Goal: Task Accomplishment & Management: Use online tool/utility

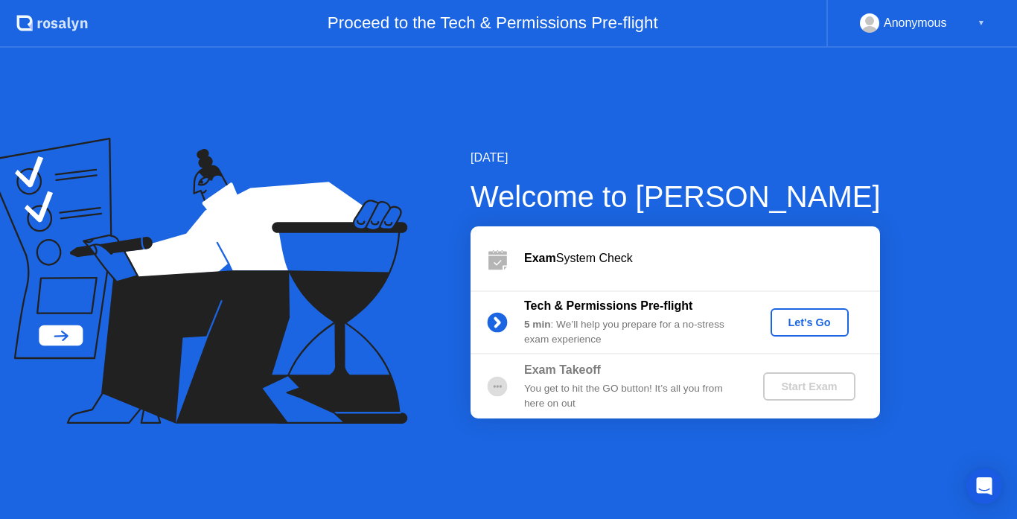
click at [802, 325] on div "Let's Go" at bounding box center [809, 322] width 66 height 12
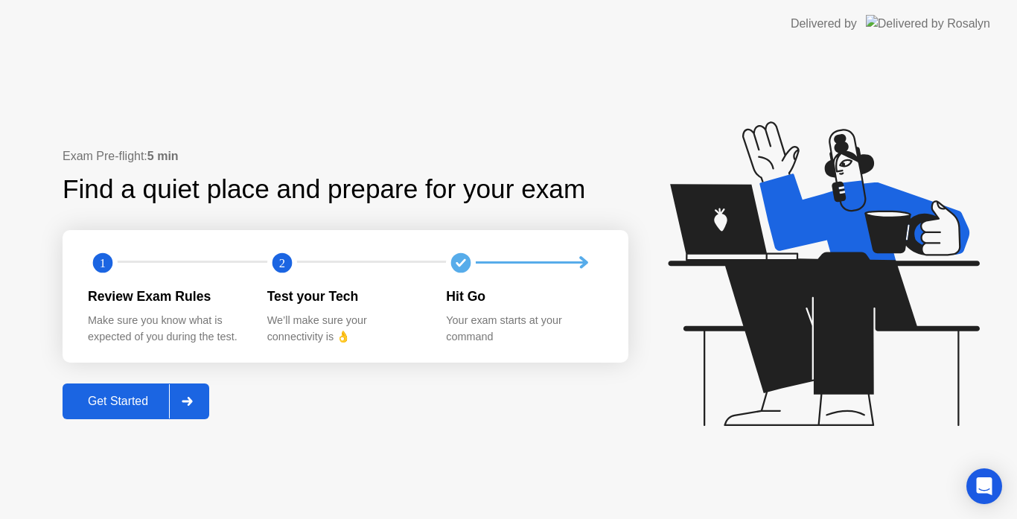
click at [153, 413] on button "Get Started" at bounding box center [136, 401] width 147 height 36
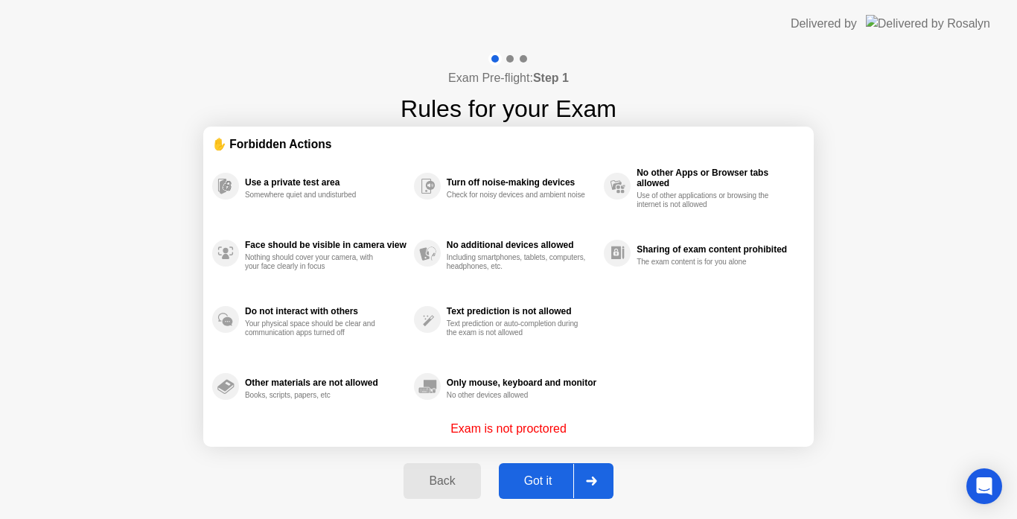
click at [556, 478] on div "Got it" at bounding box center [538, 480] width 70 height 13
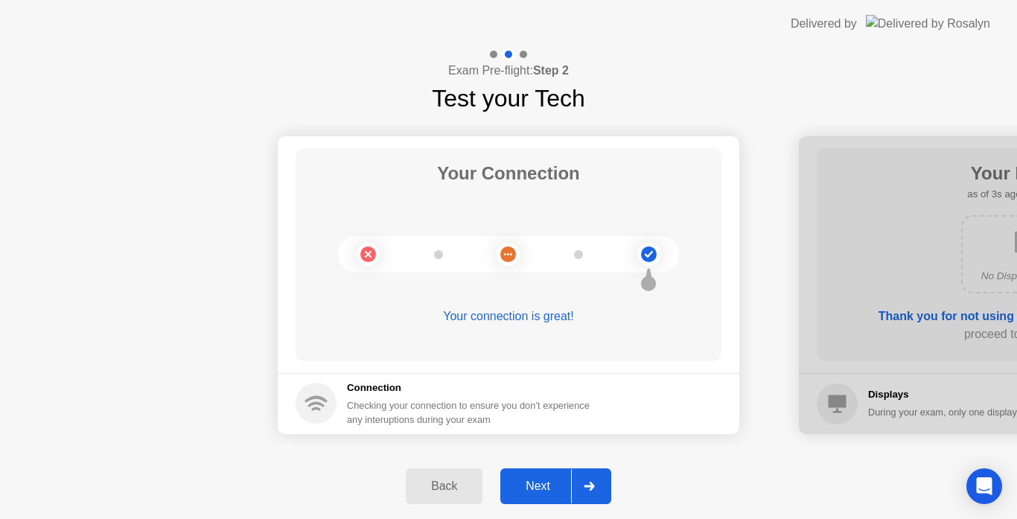
click at [556, 479] on div "Next" at bounding box center [538, 485] width 66 height 13
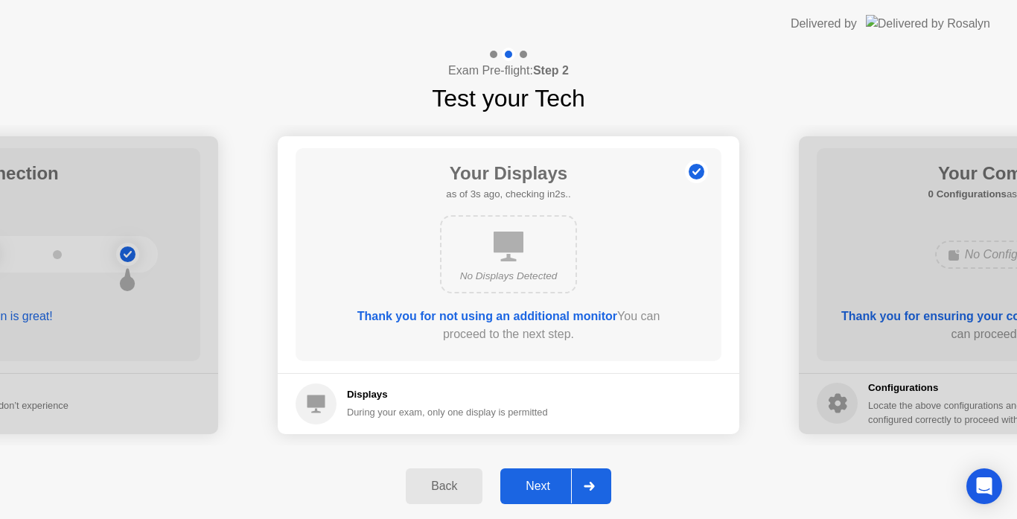
click at [556, 479] on div "Next" at bounding box center [538, 485] width 66 height 13
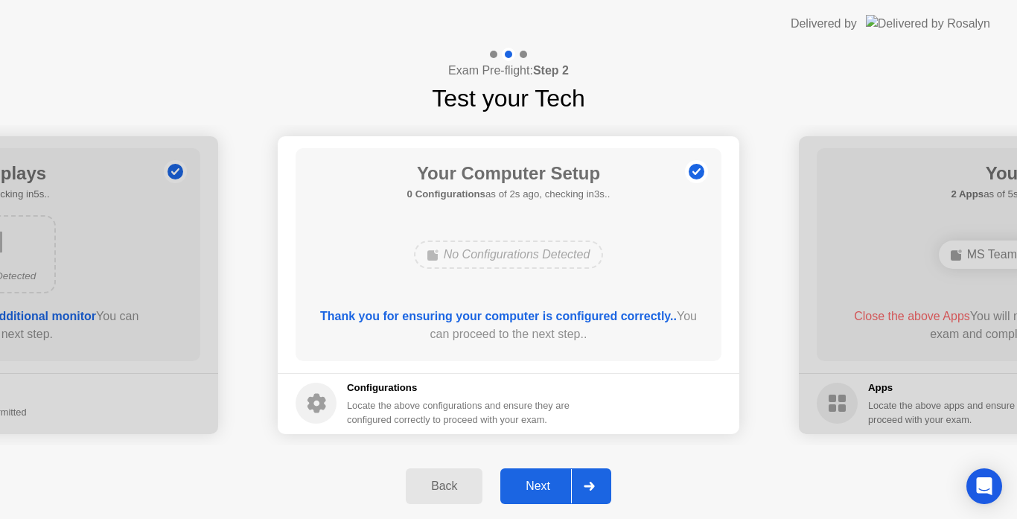
click at [556, 479] on div "Next" at bounding box center [538, 485] width 66 height 13
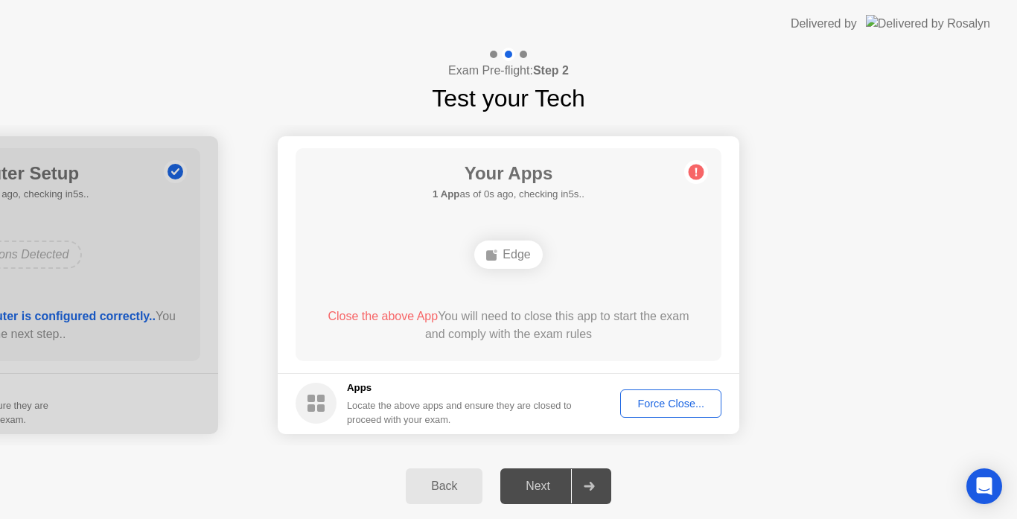
drag, startPoint x: 601, startPoint y: 488, endPoint x: 678, endPoint y: 405, distance: 113.7
click at [678, 405] on div "Exam Pre-flight: Step 2 Test your Tech Your Connection Your connection is great…" at bounding box center [508, 283] width 1017 height 471
click at [678, 405] on div "Force Close..." at bounding box center [670, 403] width 91 height 12
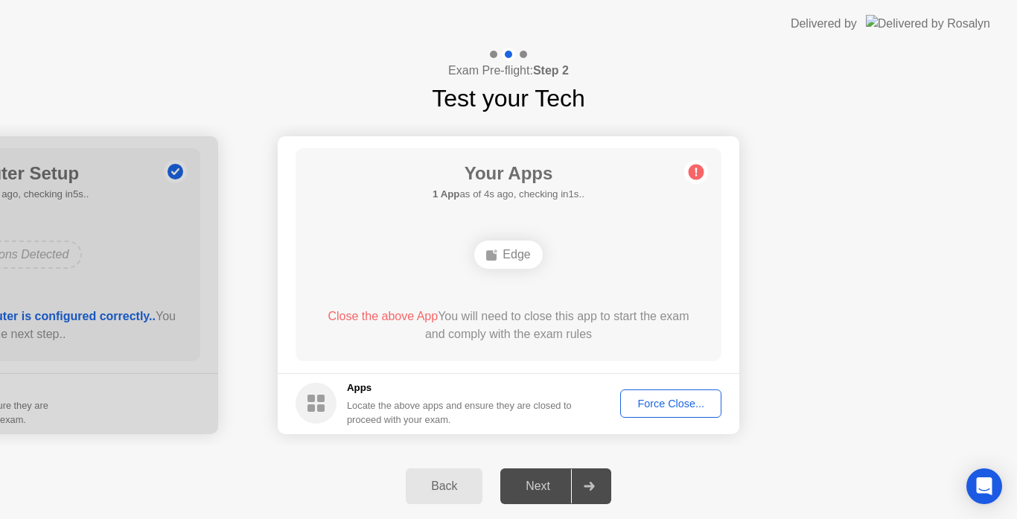
click at [396, 317] on span "Close the above App" at bounding box center [382, 316] width 110 height 13
click at [670, 403] on div "Force Close..." at bounding box center [670, 403] width 91 height 12
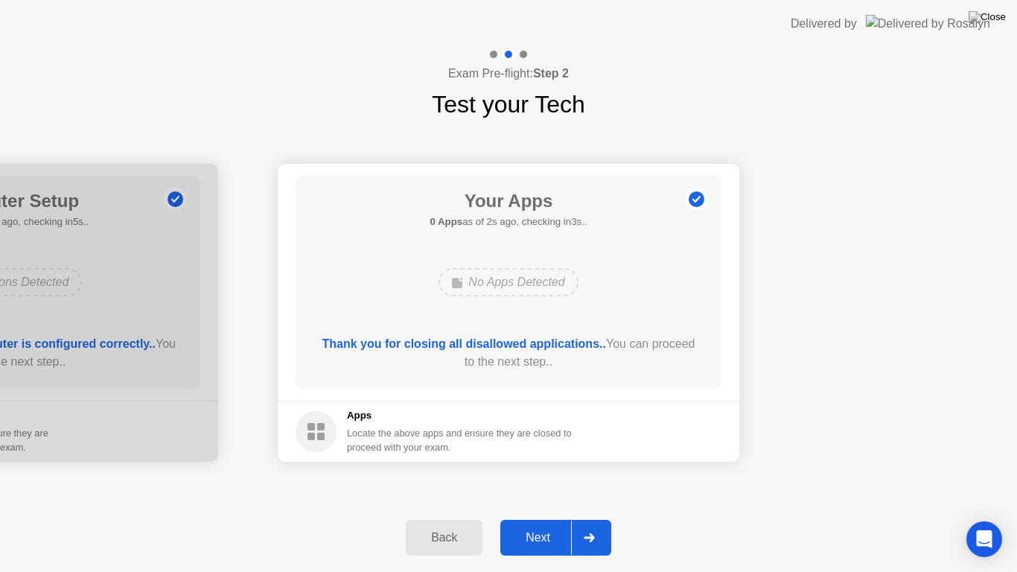
click at [547, 518] on div "Next" at bounding box center [538, 537] width 66 height 13
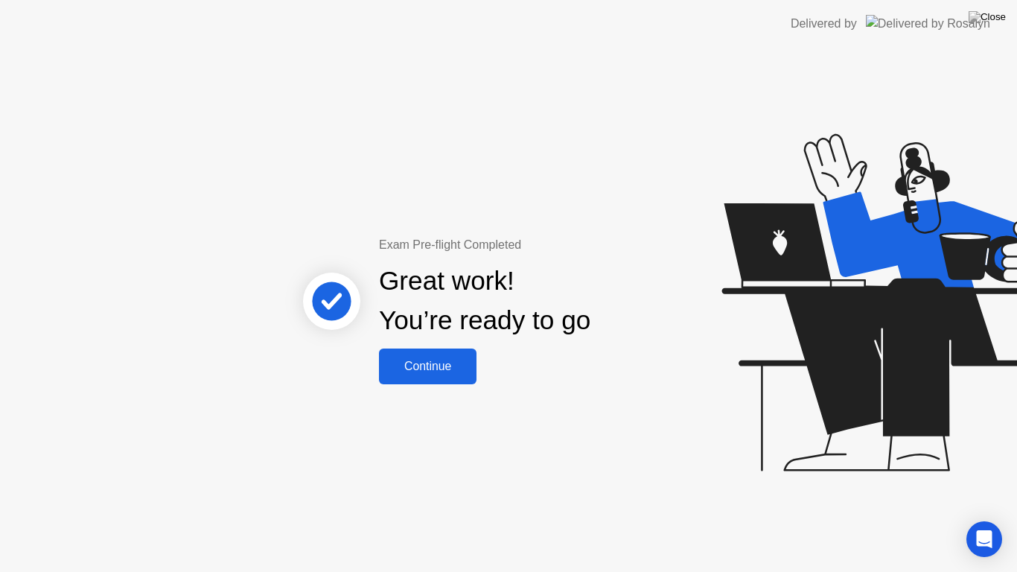
click at [451, 368] on div "Continue" at bounding box center [427, 365] width 89 height 13
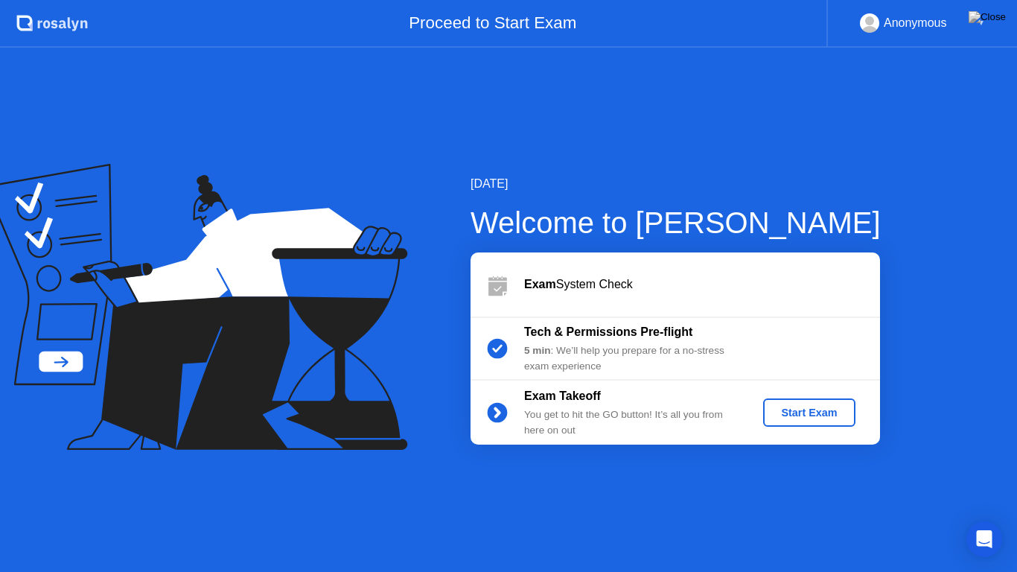
click at [830, 409] on div "Start Exam" at bounding box center [809, 412] width 80 height 12
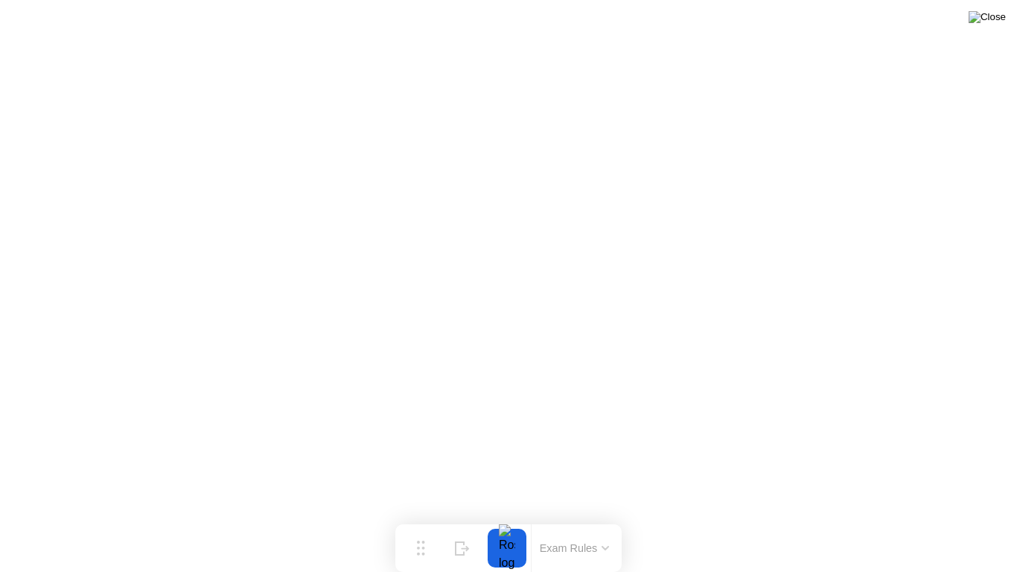
click at [992, 17] on img at bounding box center [986, 17] width 37 height 12
